Goal: Check status: Check status

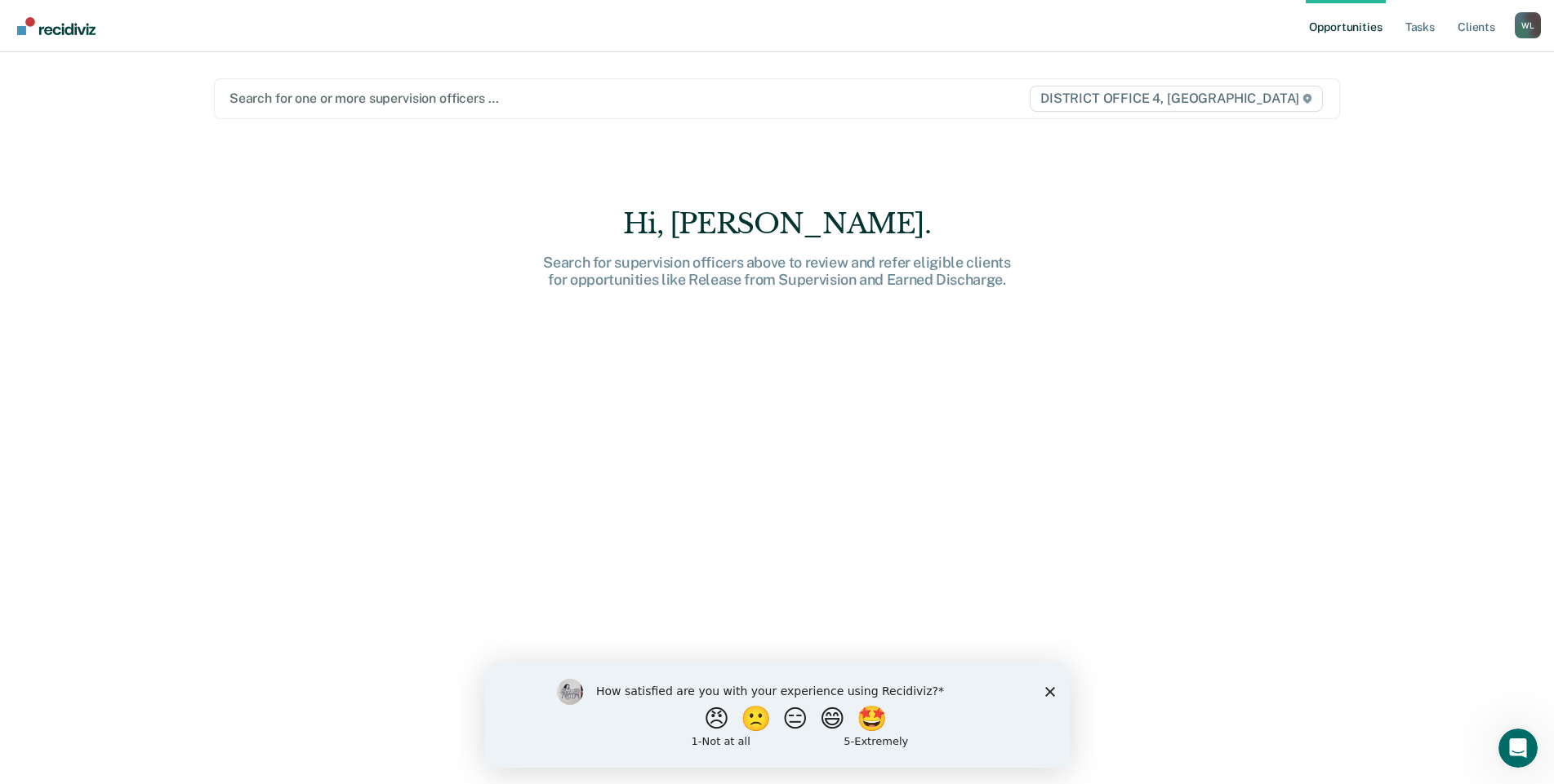
click at [472, 101] on div at bounding box center [612, 99] width 766 height 19
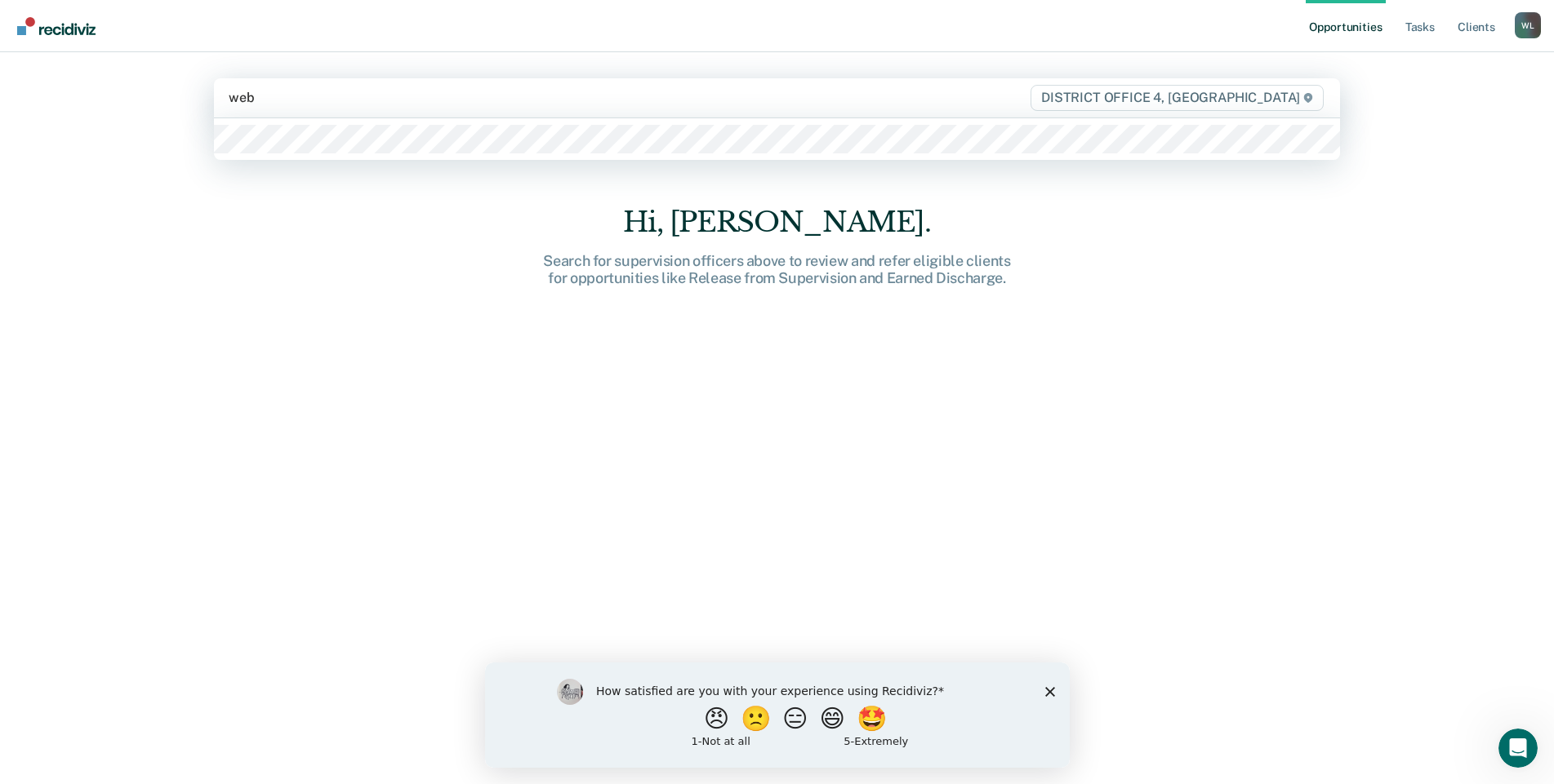
type input "[PERSON_NAME]"
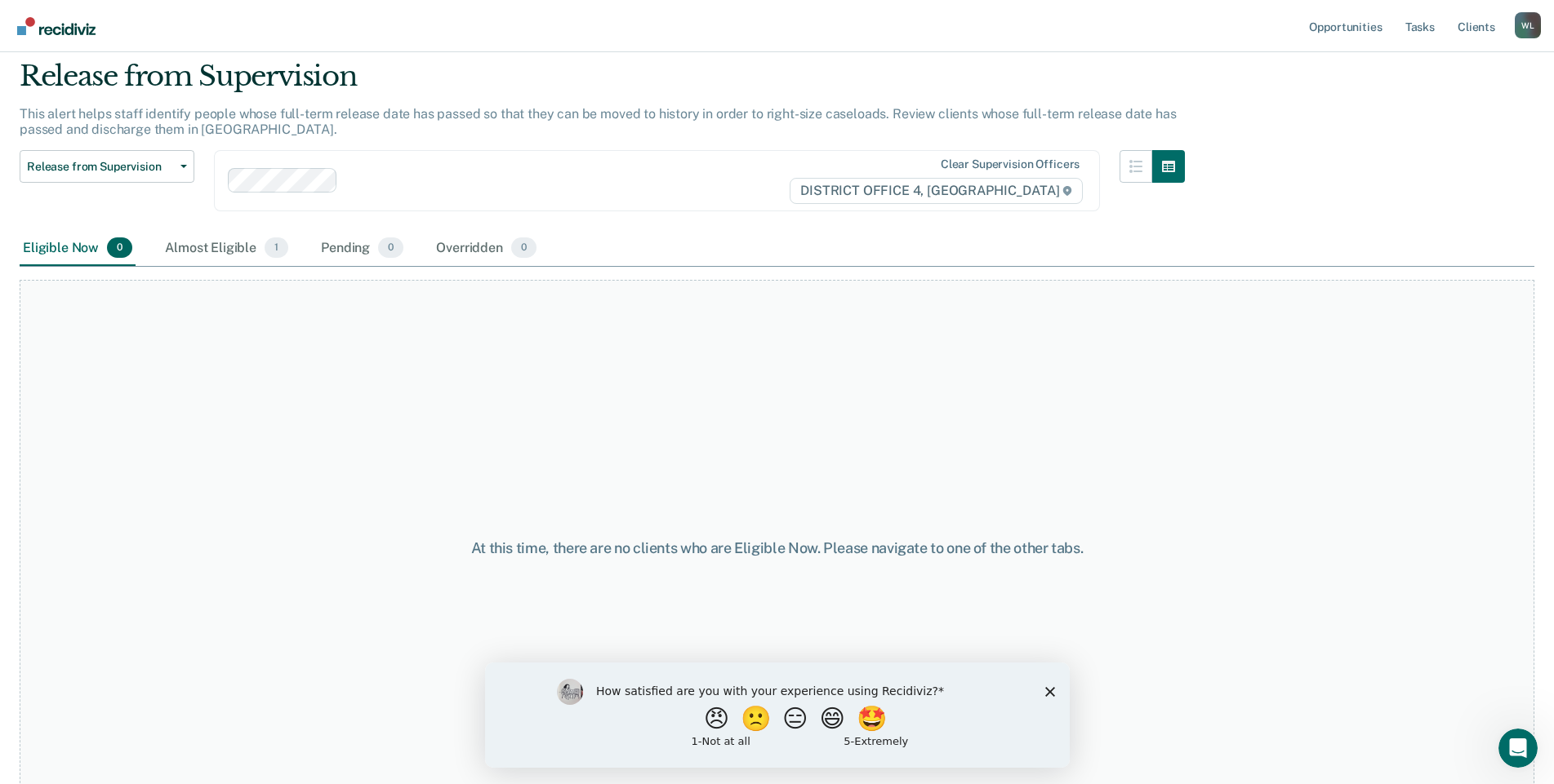
scroll to position [82, 0]
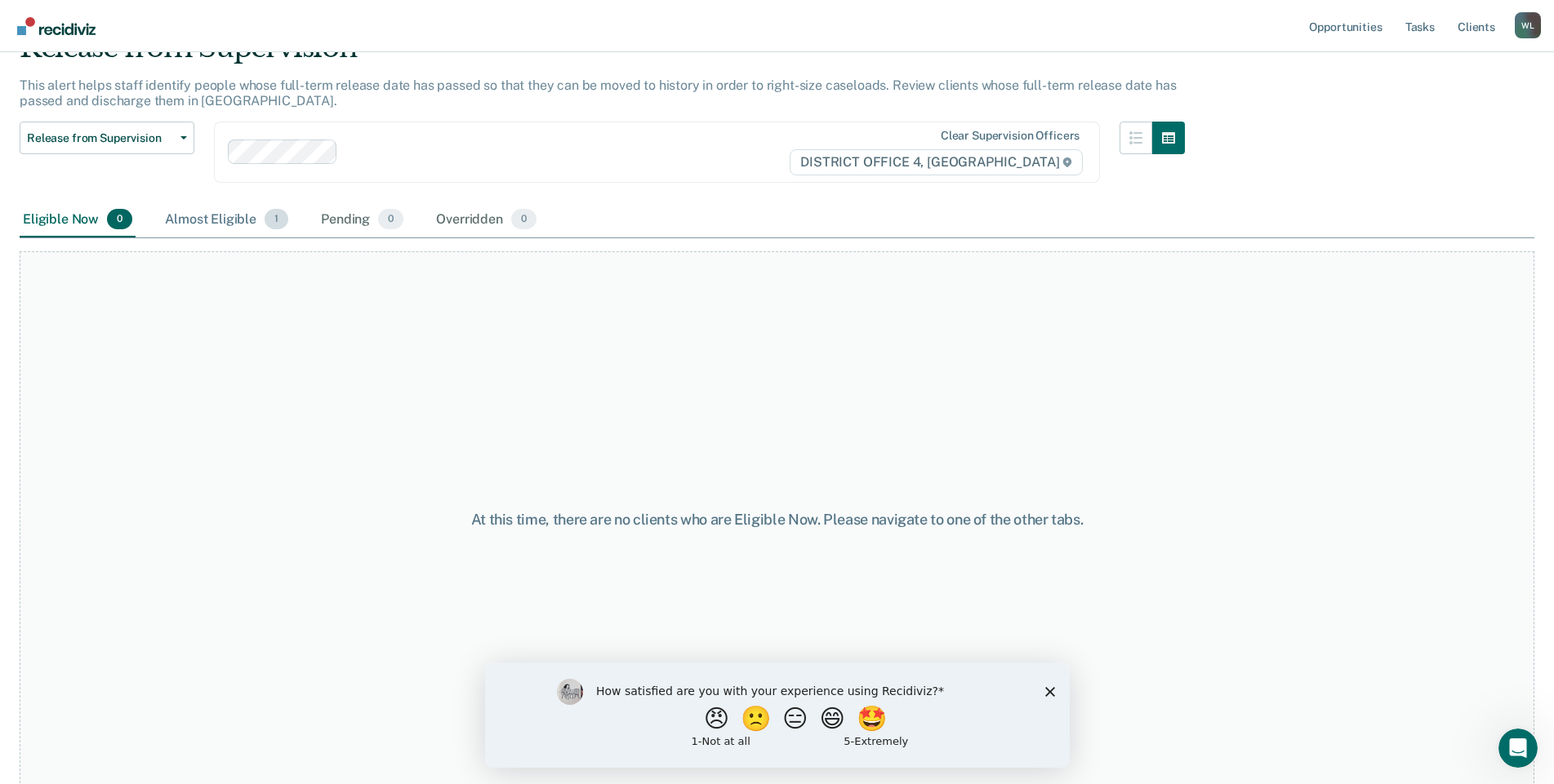
click at [272, 221] on span "1" at bounding box center [276, 219] width 23 height 21
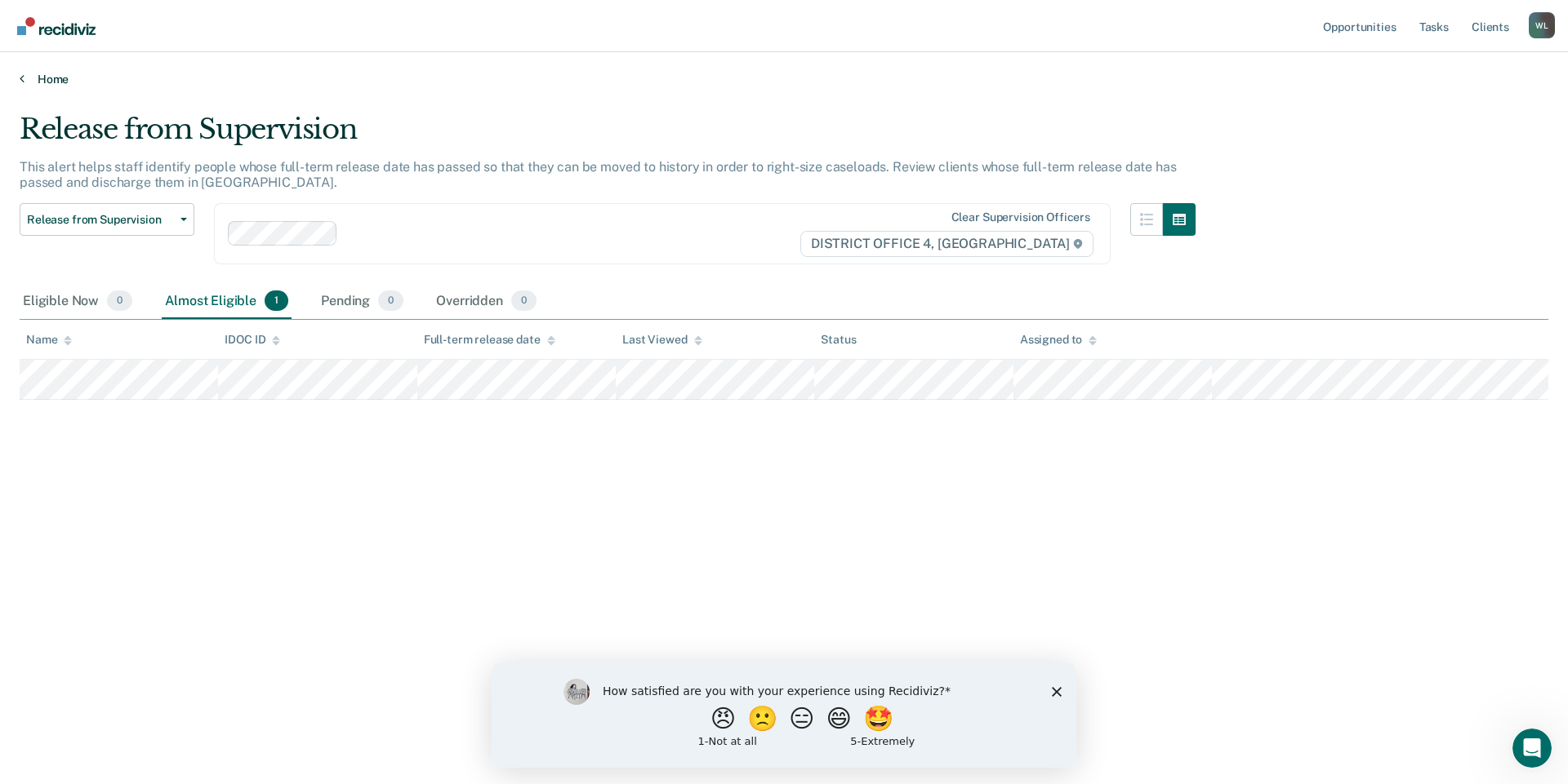
click at [38, 79] on link "Home" at bounding box center [784, 79] width 1528 height 15
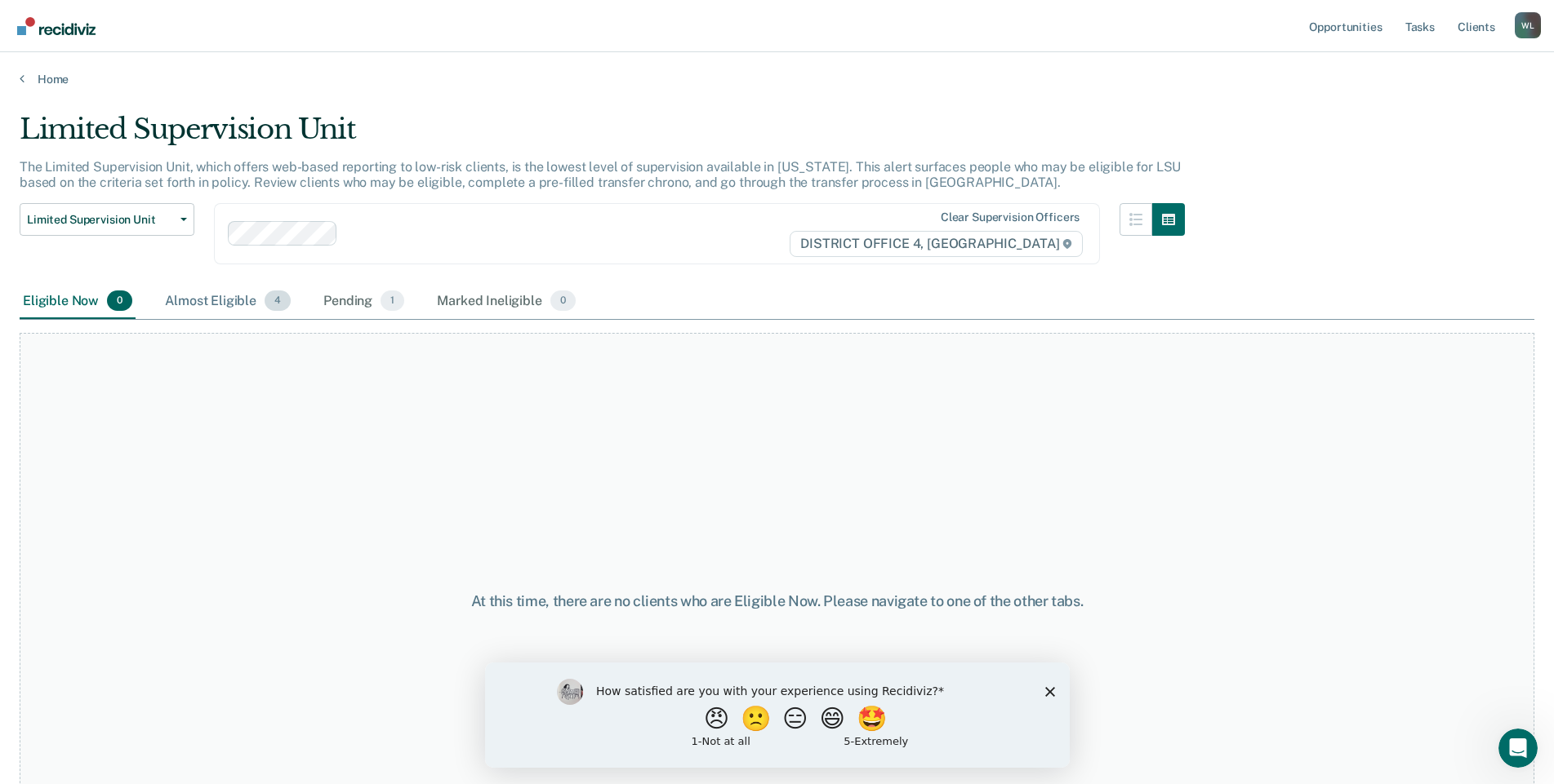
click at [277, 305] on span "4" at bounding box center [278, 301] width 26 height 21
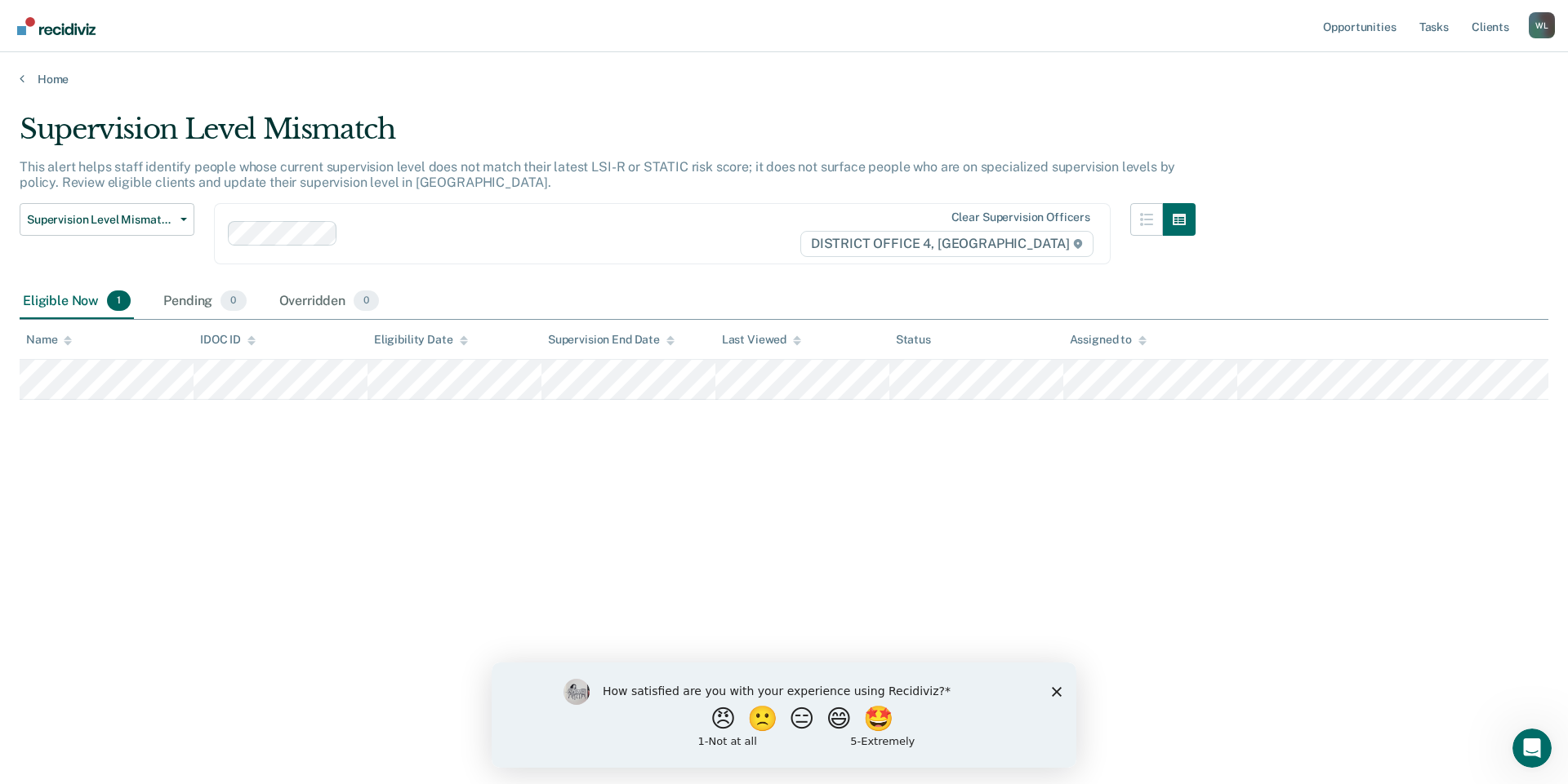
click at [1055, 689] on polygon "Close survey" at bounding box center [1056, 690] width 10 height 10
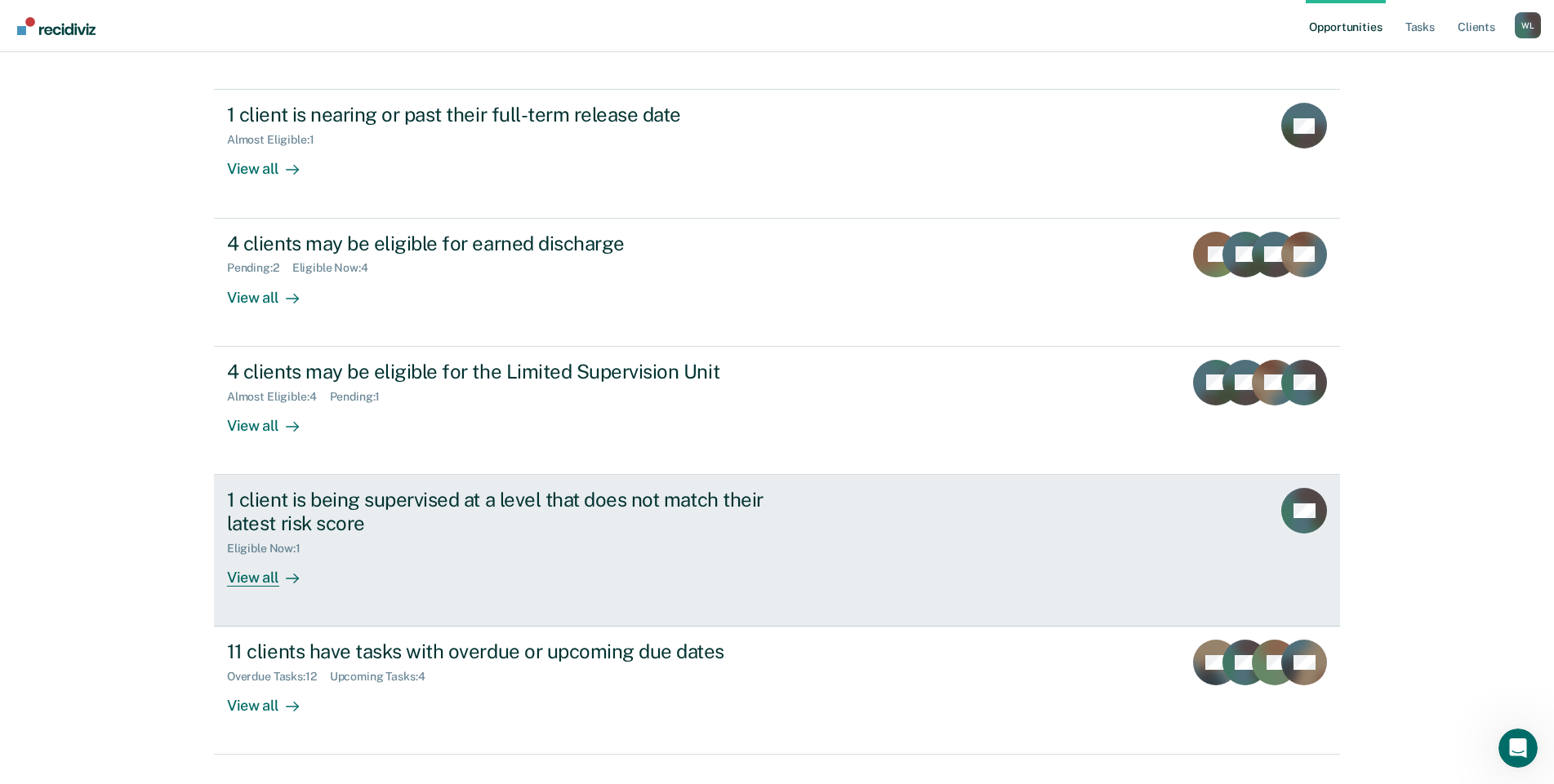
scroll to position [178, 0]
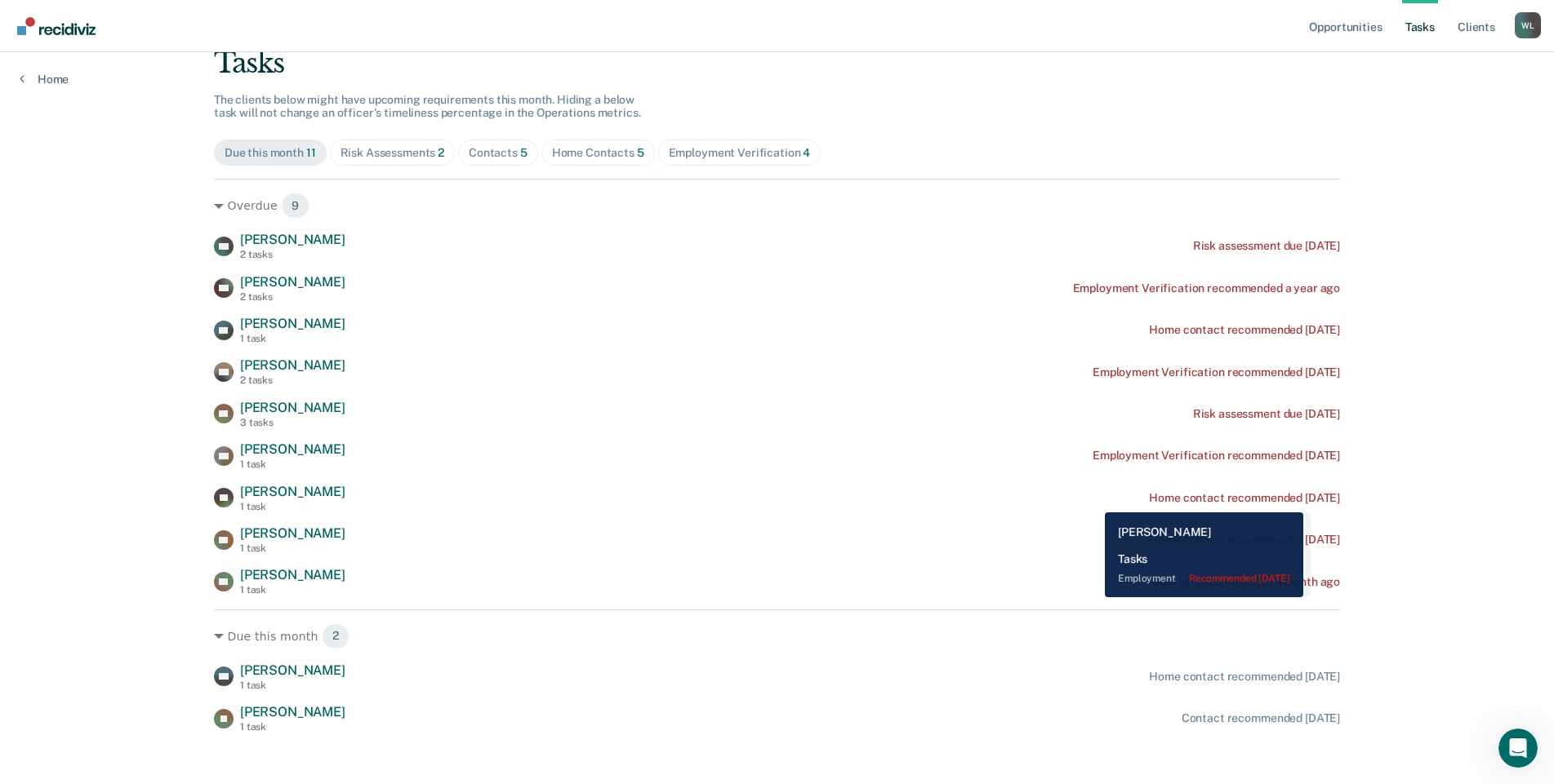
scroll to position [127, 0]
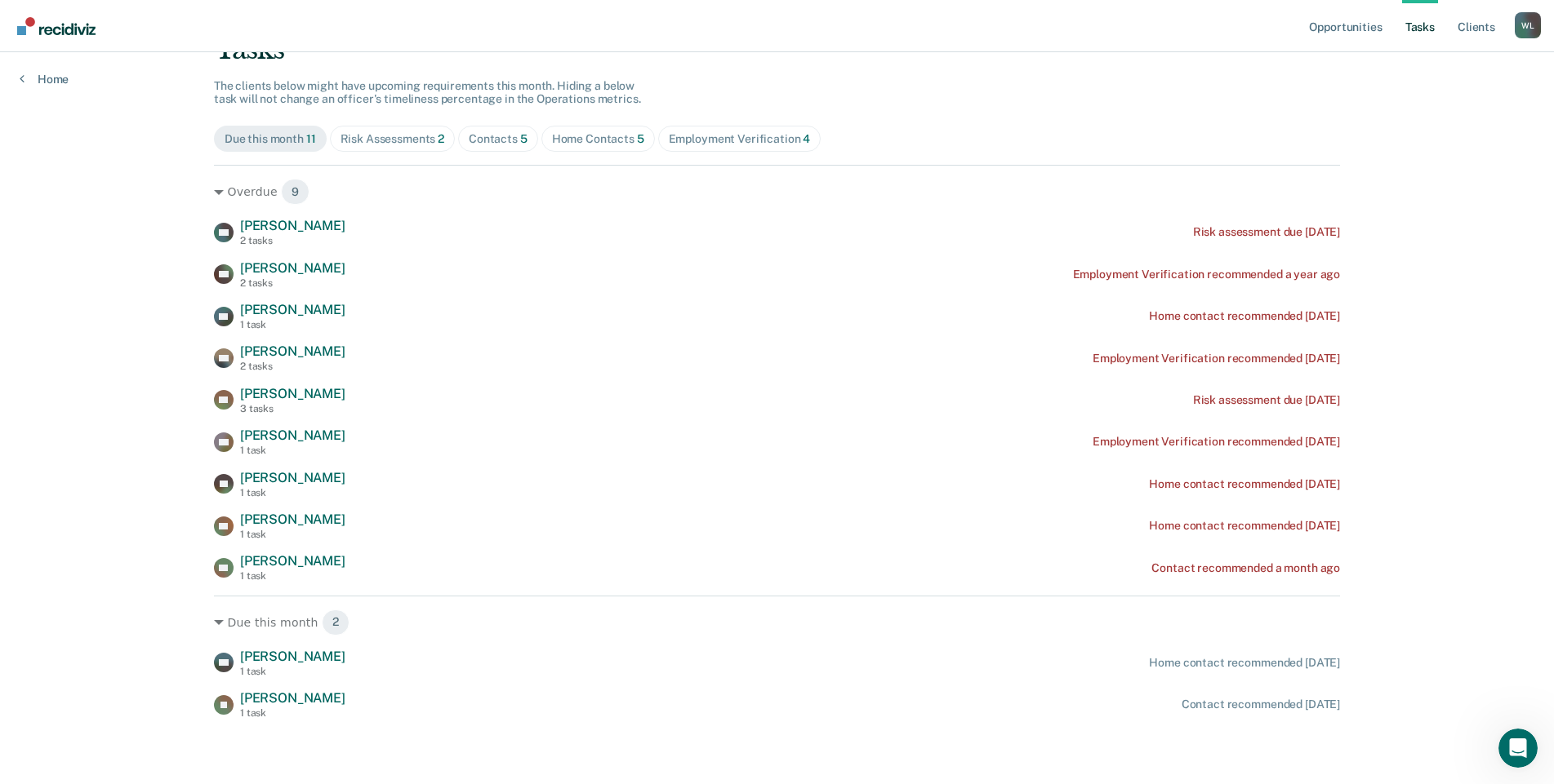
click at [508, 138] on div "Contacts 5" at bounding box center [498, 139] width 59 height 14
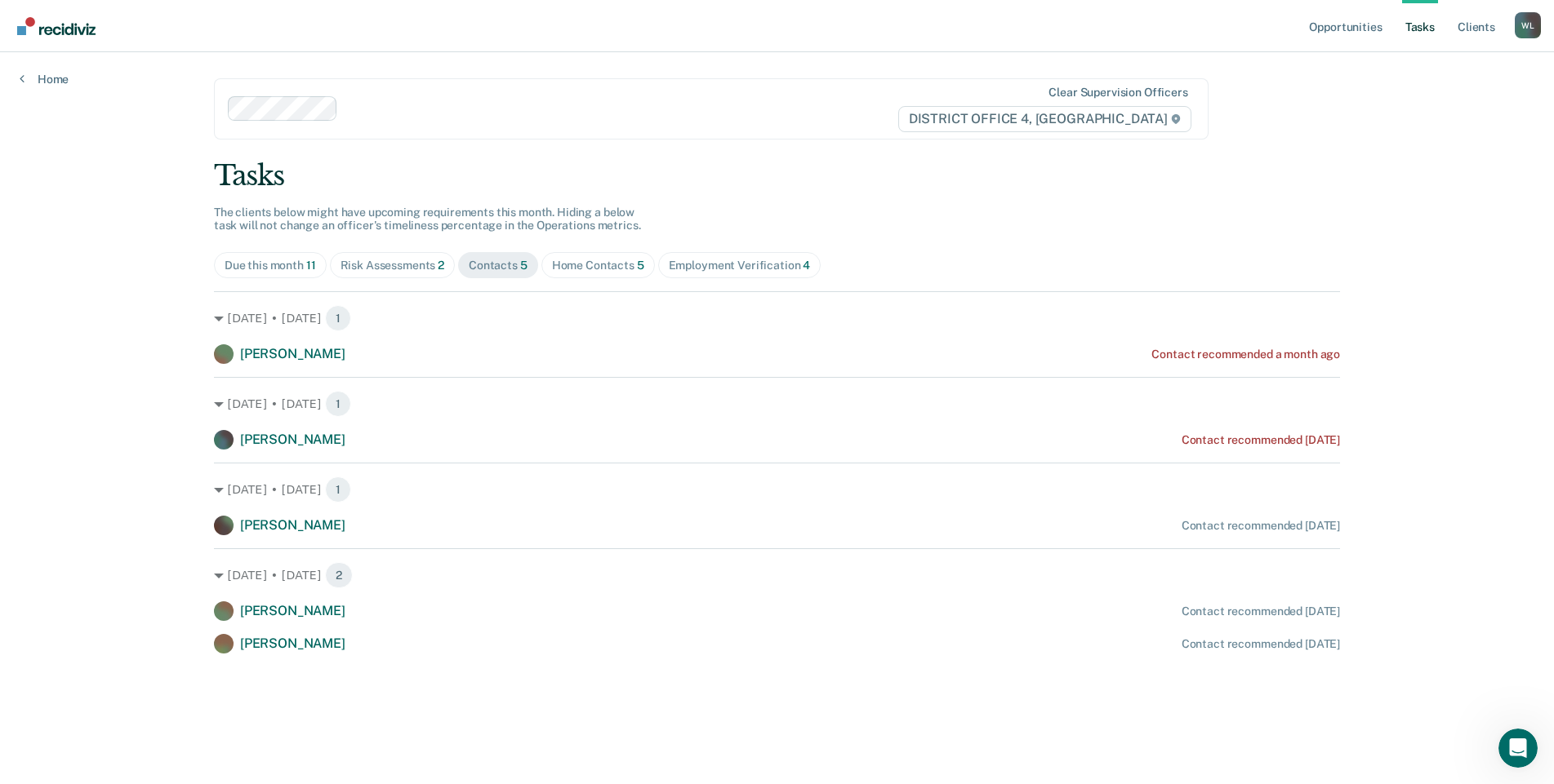
scroll to position [0, 0]
click at [271, 270] on div "Due this month 11" at bounding box center [272, 265] width 91 height 14
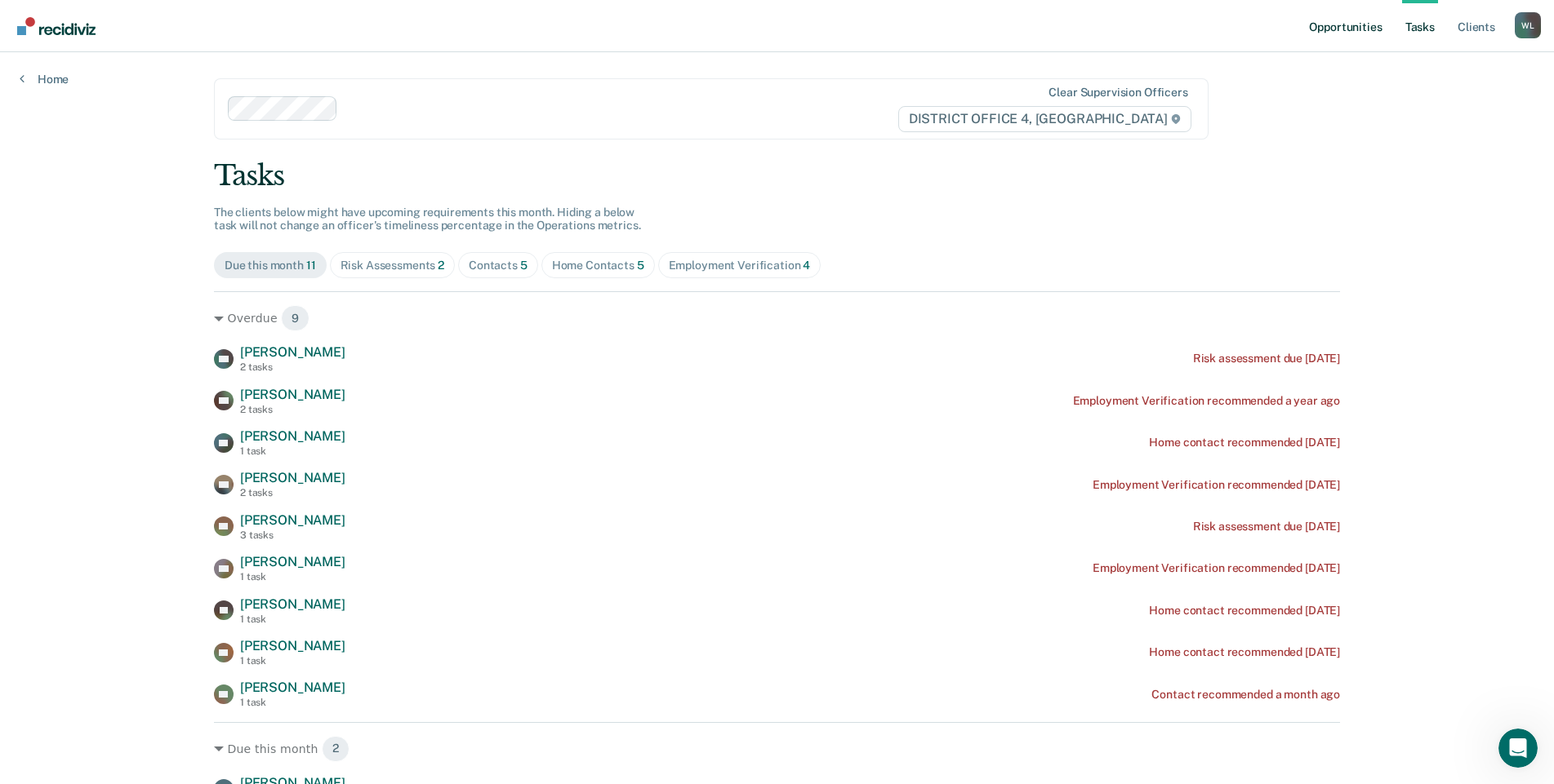
click at [1361, 29] on link "Opportunities" at bounding box center [1345, 26] width 79 height 52
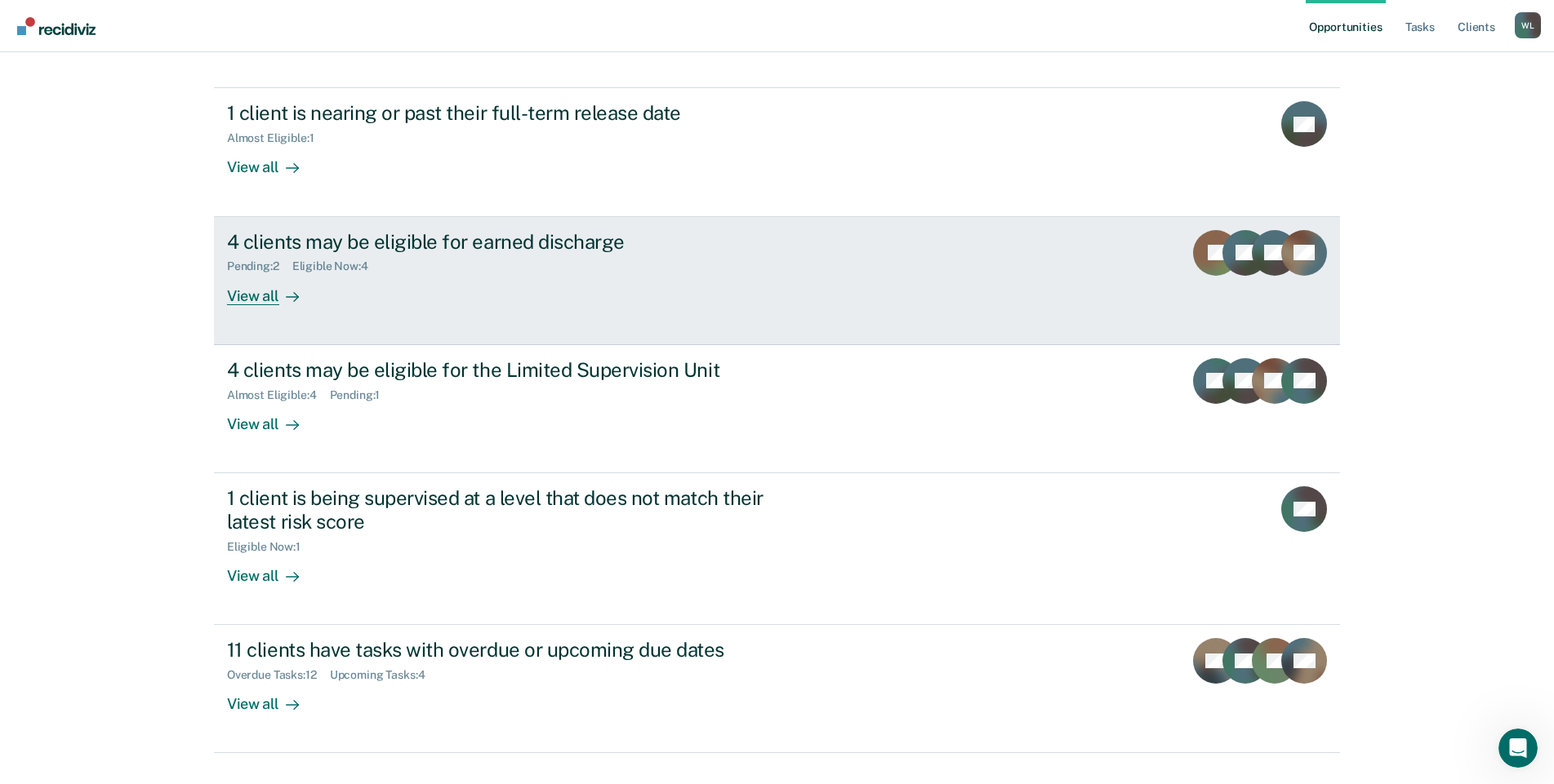
scroll to position [178, 0]
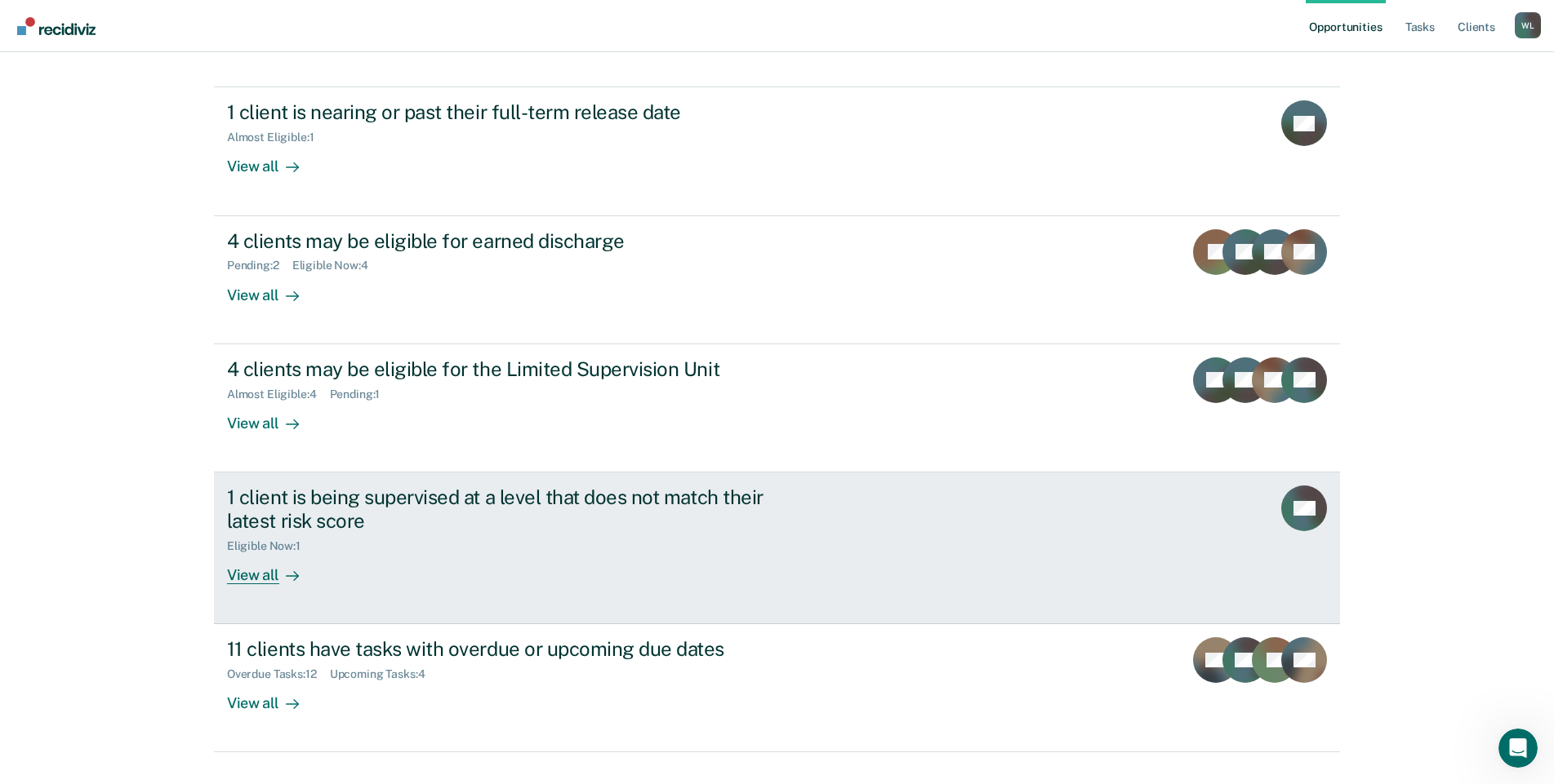
click at [246, 552] on div "View all" at bounding box center [272, 568] width 91 height 32
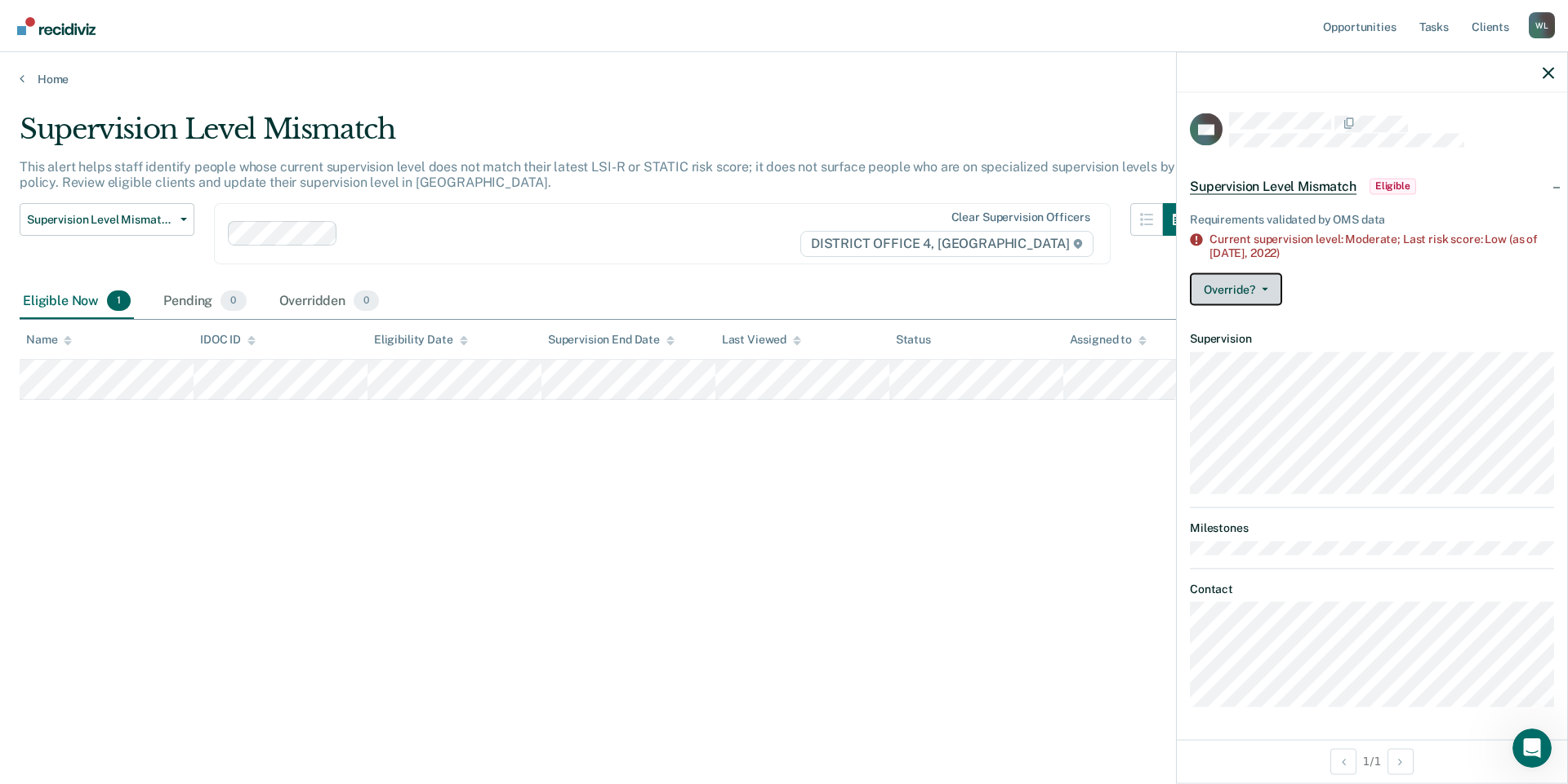
click at [1263, 290] on button "Override?" at bounding box center [1236, 289] width 92 height 33
click at [1437, 301] on div "Override? [PERSON_NAME] Mark Overridden" at bounding box center [1372, 289] width 364 height 33
click at [805, 97] on main "Supervision Level Mismatch This alert helps staff identify people whose current…" at bounding box center [784, 433] width 1568 height 693
click at [1551, 74] on icon "button" at bounding box center [1547, 72] width 11 height 11
